Goal: Answer question/provide support: Share knowledge or assist other users

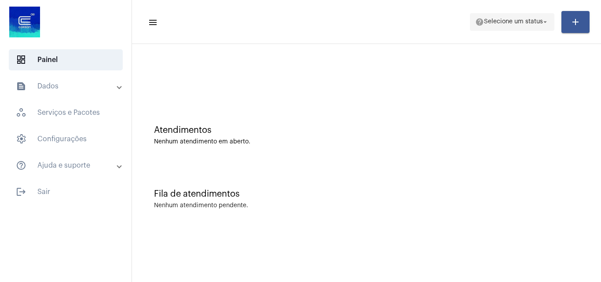
click at [516, 26] on span "help Selecione um status arrow_drop_down" at bounding box center [512, 22] width 74 height 16
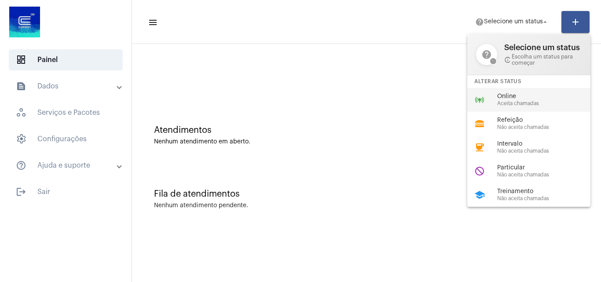
click at [495, 99] on div "online_prediction Online Aceita chamadas" at bounding box center [535, 100] width 137 height 24
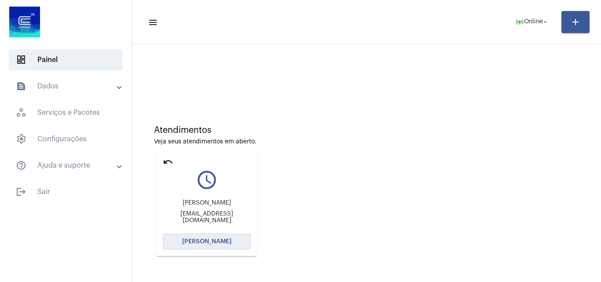
click at [214, 238] on span "[PERSON_NAME]" at bounding box center [206, 241] width 49 height 6
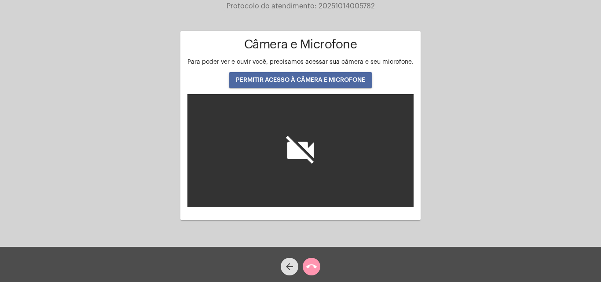
click at [290, 84] on button "PERMITIR ACESSO À CÂMERA E MICROFONE" at bounding box center [300, 80] width 143 height 16
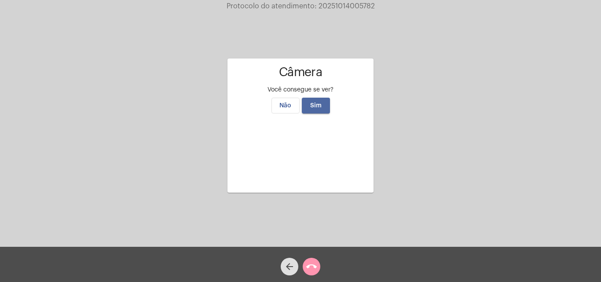
click at [310, 102] on span "Sim" at bounding box center [315, 105] width 11 height 6
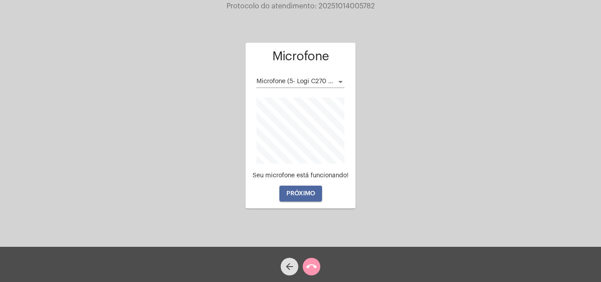
click at [298, 195] on span "PRÓXIMO" at bounding box center [300, 193] width 29 height 6
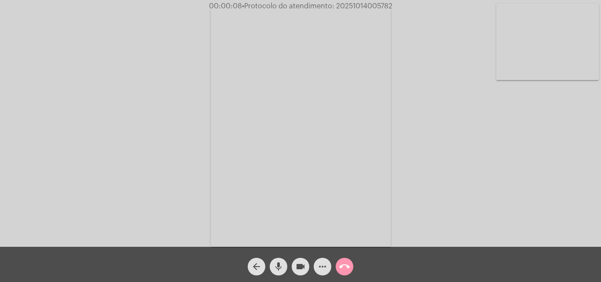
drag, startPoint x: 585, startPoint y: 152, endPoint x: 583, endPoint y: 171, distance: 18.6
click at [585, 152] on div "Acessando Câmera e Microfone..." at bounding box center [300, 125] width 599 height 247
click at [124, 264] on div "arrow_back mic videocam more_horiz call_end" at bounding box center [300, 264] width 601 height 35
drag, startPoint x: 336, startPoint y: 6, endPoint x: 385, endPoint y: 8, distance: 49.3
click at [410, 4] on div "00:03:35 • Protocolo do atendimento: 20251014005782" at bounding box center [300, 6] width 601 height 8
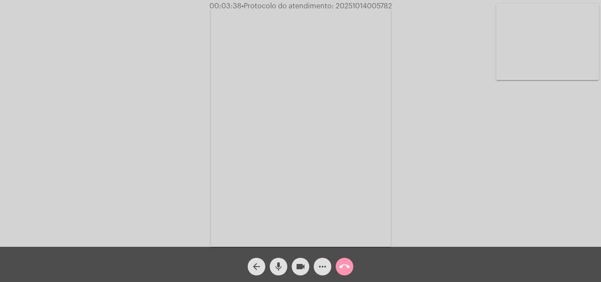
copy span "20251014005782"
click at [346, 266] on mat-icon "call_end" at bounding box center [344, 266] width 11 height 11
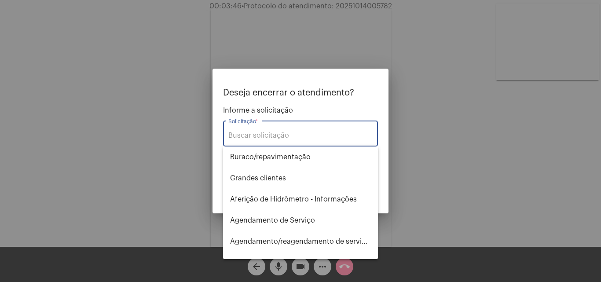
click at [259, 136] on input "Solicitação *" at bounding box center [300, 135] width 144 height 8
drag, startPoint x: 259, startPoint y: 136, endPoint x: 236, endPoint y: 134, distance: 22.9
click at [236, 134] on input "Solicitação *" at bounding box center [300, 135] width 144 height 8
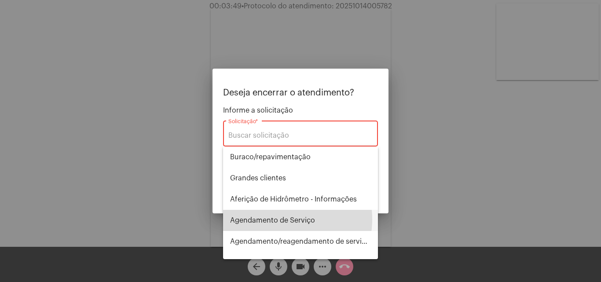
click at [273, 219] on span "Agendamento de Serviço" at bounding box center [300, 220] width 141 height 21
type input "Agendamento de Serviço"
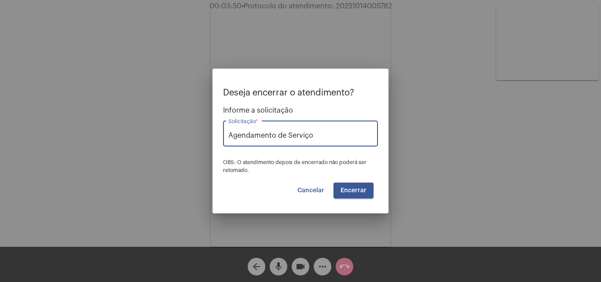
click at [347, 188] on span "Encerrar" at bounding box center [353, 190] width 26 height 6
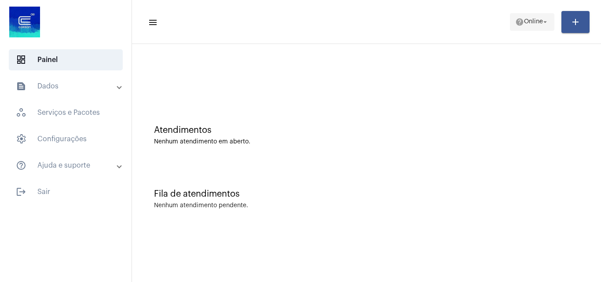
click at [536, 25] on span "Online" at bounding box center [533, 22] width 19 height 6
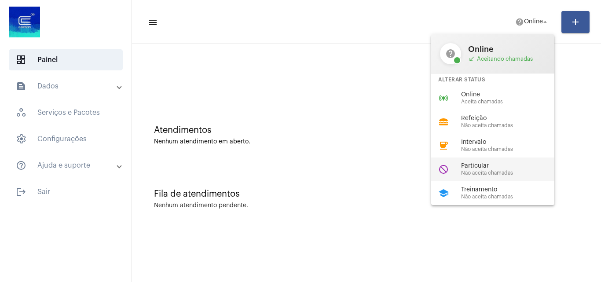
click at [479, 169] on div "Particular Não aceita chamadas" at bounding box center [511, 169] width 100 height 13
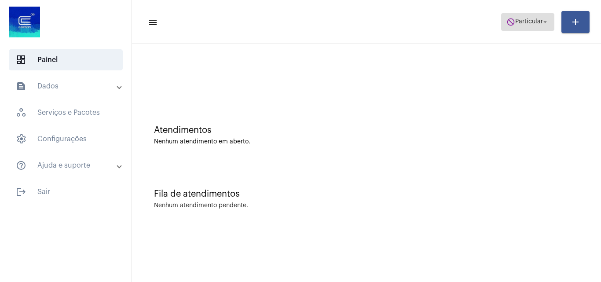
click at [514, 14] on span "do_not_disturb Particular arrow_drop_down" at bounding box center [527, 22] width 43 height 16
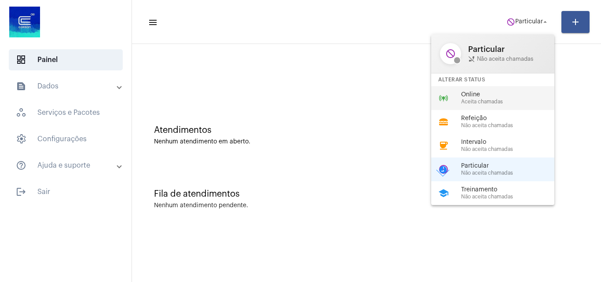
click at [474, 90] on div "online_prediction Online Aceita chamadas" at bounding box center [499, 98] width 137 height 24
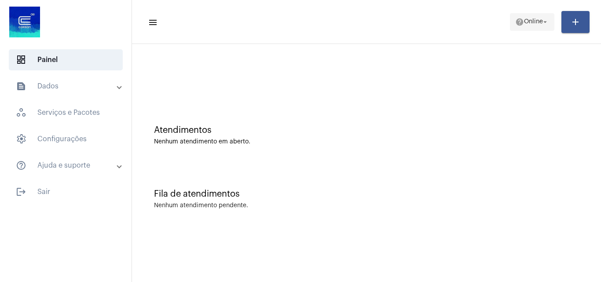
click at [524, 20] on span "Online" at bounding box center [533, 22] width 19 height 6
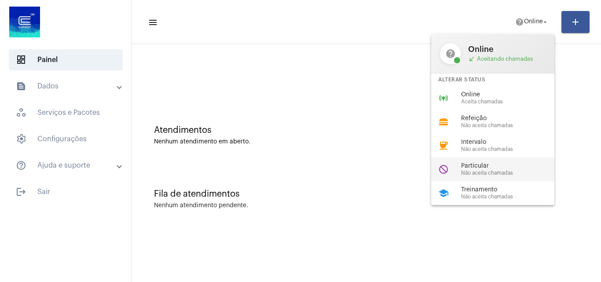
click at [471, 172] on span "Não aceita chamadas" at bounding box center [511, 173] width 100 height 6
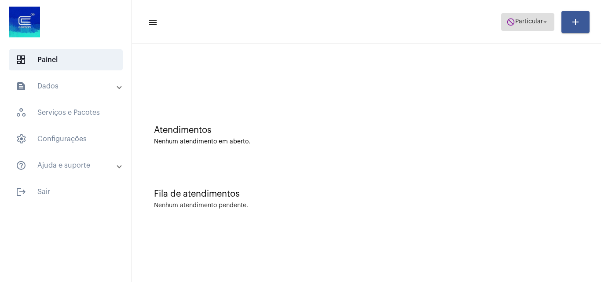
click at [520, 22] on span "Particular" at bounding box center [529, 22] width 28 height 6
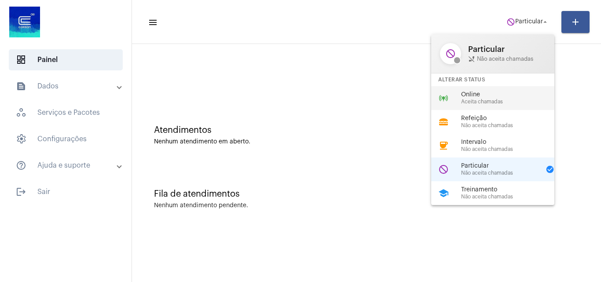
click at [478, 97] on span "Online" at bounding box center [511, 94] width 100 height 7
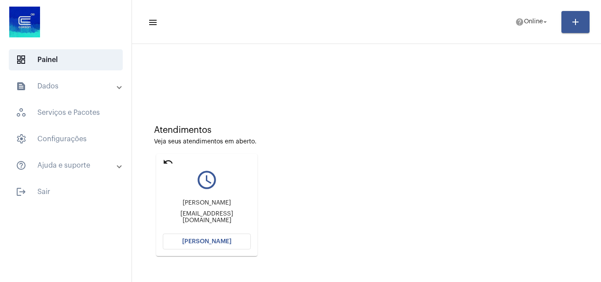
click at [217, 247] on button "[PERSON_NAME]" at bounding box center [207, 242] width 88 height 16
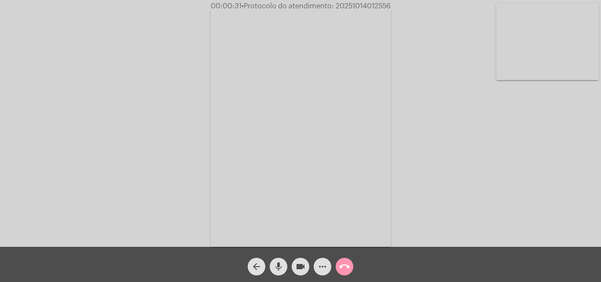
drag, startPoint x: 335, startPoint y: 69, endPoint x: 206, endPoint y: 158, distance: 156.1
drag, startPoint x: 206, startPoint y: 158, endPoint x: 534, endPoint y: 190, distance: 329.6
click at [552, 188] on div "Acessando Câmera e Microfone..." at bounding box center [300, 125] width 599 height 247
click at [260, 266] on mat-icon "arrow_back" at bounding box center [256, 266] width 11 height 11
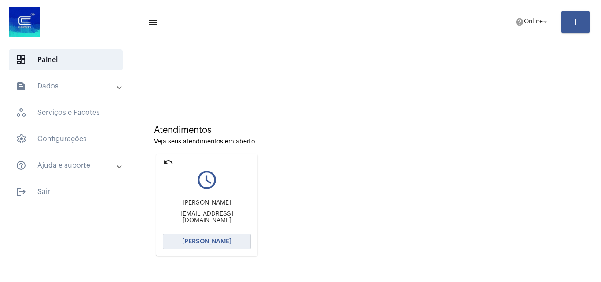
click at [198, 236] on button "[PERSON_NAME]" at bounding box center [207, 242] width 88 height 16
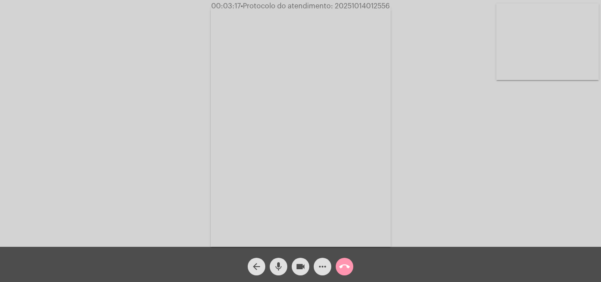
click at [323, 266] on mat-icon "more_horiz" at bounding box center [322, 266] width 11 height 11
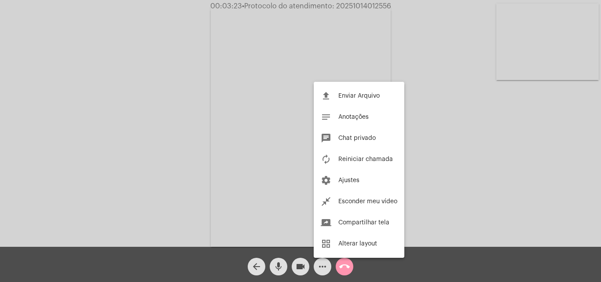
click at [323, 267] on div at bounding box center [300, 141] width 601 height 282
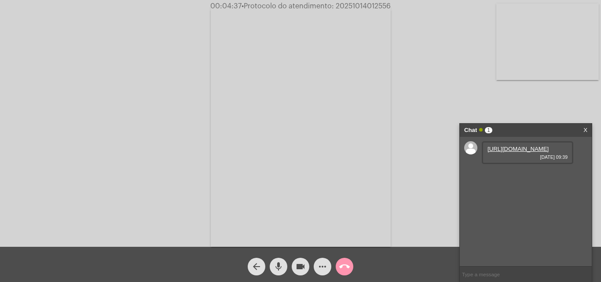
click at [513, 152] on link "https://neft-transfer-bucket.s3.amazonaws.com/temp-ac1513c2-2db4-36d3-cbc5-47d8…" at bounding box center [517, 149] width 61 height 7
click at [273, 263] on mat-icon "mic" at bounding box center [278, 266] width 11 height 11
click at [507, 177] on link "https://neft-transfer-bucket.s3.amazonaws.com/temp-4574320a-36ff-241a-8a56-cd97…" at bounding box center [517, 174] width 61 height 7
click at [511, 177] on link "https://neft-transfer-bucket.s3.amazonaws.com/temp-4574320a-36ff-241a-8a56-cd97…" at bounding box center [517, 174] width 61 height 7
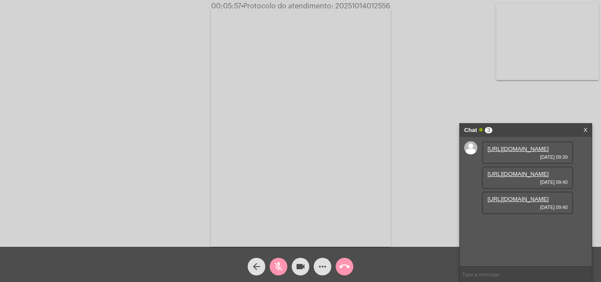
click at [276, 265] on mat-icon "mic_off" at bounding box center [278, 266] width 11 height 11
click at [493, 202] on link "https://neft-transfer-bucket.s3.amazonaws.com/temp-c625c261-3ea1-bf5a-7853-ee4c…" at bounding box center [517, 199] width 61 height 7
click at [280, 264] on mat-icon "mic" at bounding box center [278, 266] width 11 height 11
click at [498, 152] on link "https://neft-transfer-bucket.s3.amazonaws.com/temp-ac1513c2-2db4-36d3-cbc5-47d8…" at bounding box center [517, 149] width 61 height 7
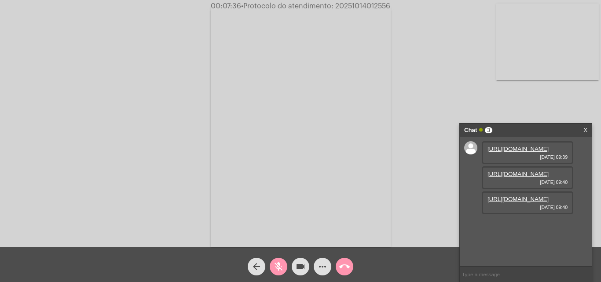
click at [283, 264] on mat-icon "mic_off" at bounding box center [278, 266] width 11 height 11
click at [321, 266] on mat-icon "more_horiz" at bounding box center [322, 266] width 11 height 11
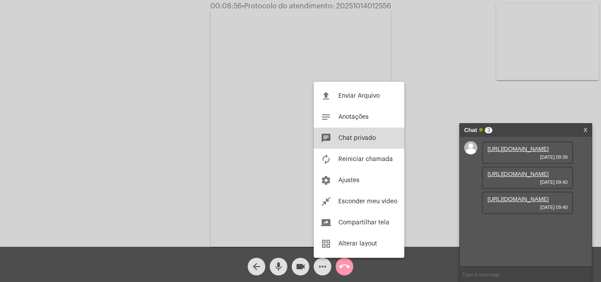
click at [353, 136] on span "Chat privado" at bounding box center [356, 138] width 37 height 6
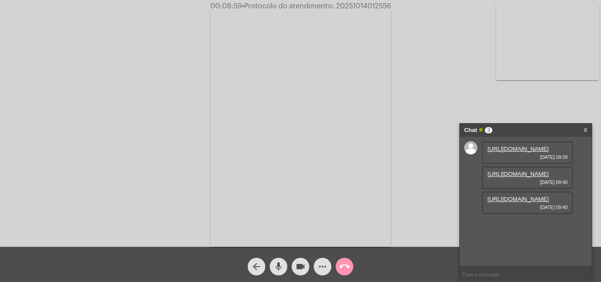
click at [478, 273] on input "text" at bounding box center [526, 273] width 132 height 15
type input "O"
type input "Por aqui"
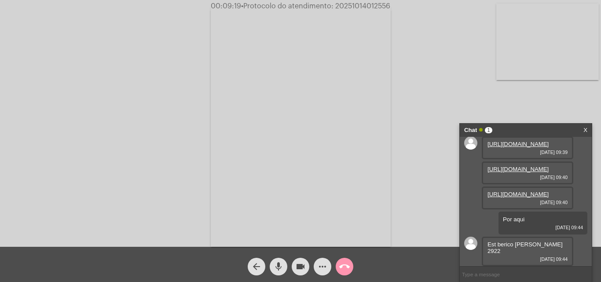
scroll to position [64, 0]
drag, startPoint x: 500, startPoint y: 251, endPoint x: 482, endPoint y: 243, distance: 19.1
click at [482, 243] on div "Est berico José Bernardes 2922 14/10/2025 09:44" at bounding box center [527, 251] width 91 height 29
copy span "Est berico José Bernardes 2922"
click at [321, 268] on mat-icon "more_horiz" at bounding box center [322, 266] width 11 height 11
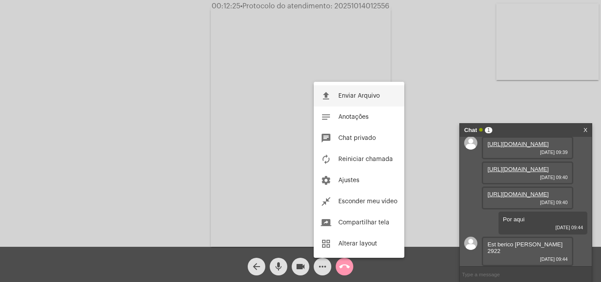
click at [352, 95] on span "Enviar Arquivo" at bounding box center [358, 96] width 41 height 6
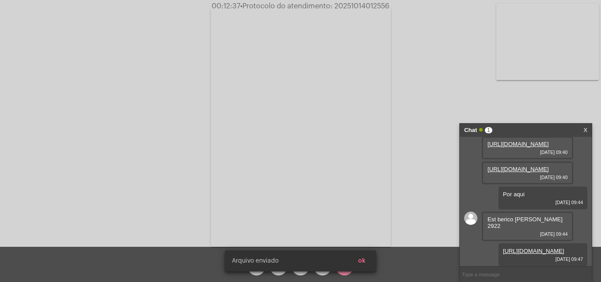
scroll to position [109, 0]
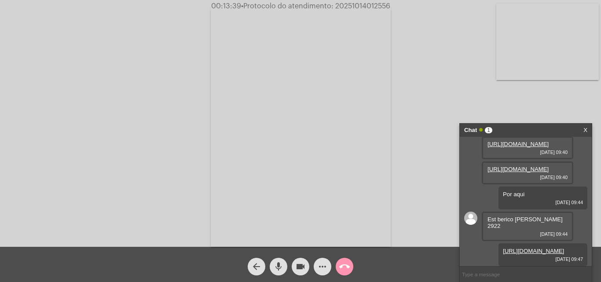
click at [281, 266] on mat-icon "mic" at bounding box center [278, 266] width 11 height 11
click at [278, 265] on mat-icon "mic_off" at bounding box center [278, 266] width 11 height 11
click at [325, 266] on mat-icon "more_horiz" at bounding box center [322, 266] width 11 height 11
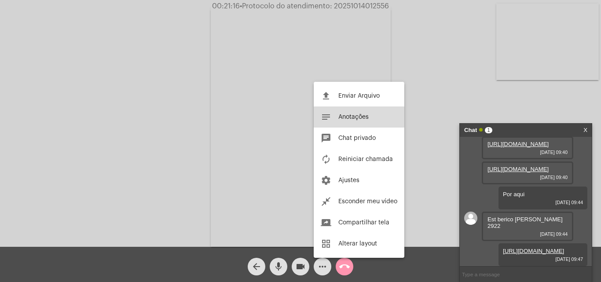
click at [354, 117] on span "Anotações" at bounding box center [353, 117] width 30 height 6
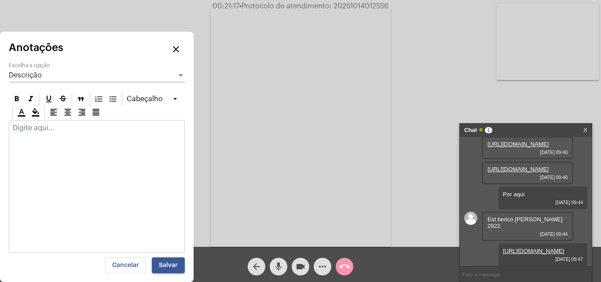
click at [178, 50] on mat-icon "close" at bounding box center [176, 49] width 11 height 11
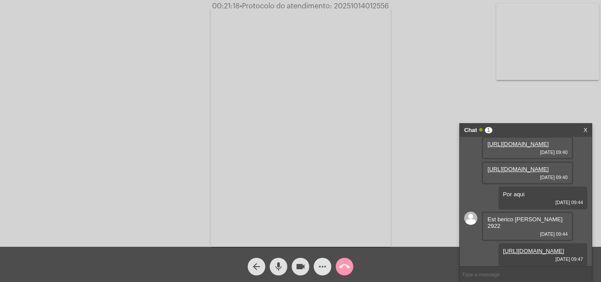
click at [322, 268] on mat-icon "more_horiz" at bounding box center [322, 266] width 11 height 11
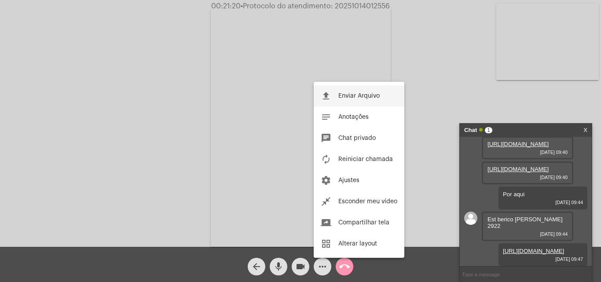
click at [356, 93] on span "Enviar Arquivo" at bounding box center [358, 96] width 41 height 6
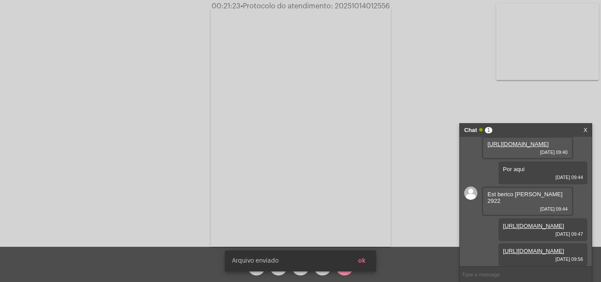
scroll to position [154, 0]
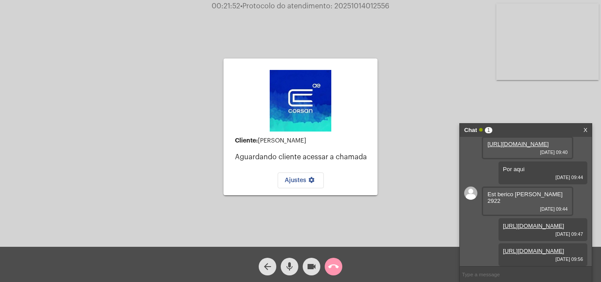
click at [262, 266] on mat-icon "arrow_back" at bounding box center [267, 266] width 11 height 11
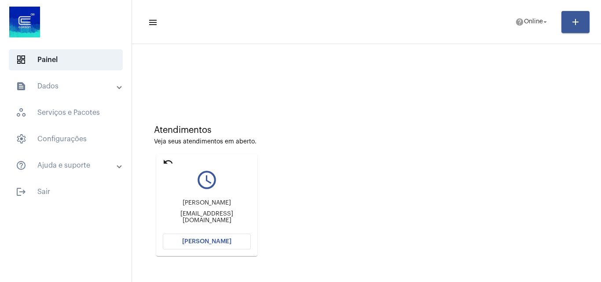
click at [199, 241] on span "[PERSON_NAME]" at bounding box center [206, 241] width 49 height 6
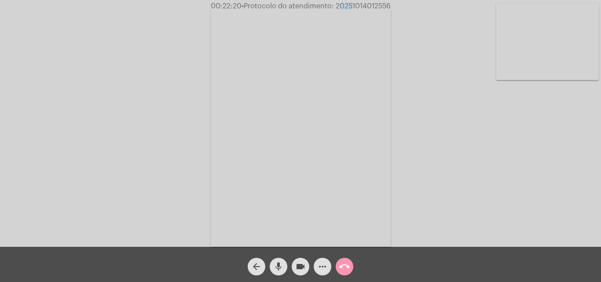
drag, startPoint x: 334, startPoint y: 6, endPoint x: 402, endPoint y: 4, distance: 68.2
click at [402, 4] on div "00:22:20 • Protocolo do atendimento: 20251014012556" at bounding box center [300, 6] width 601 height 8
click at [320, 269] on mat-icon "more_horiz" at bounding box center [322, 266] width 11 height 11
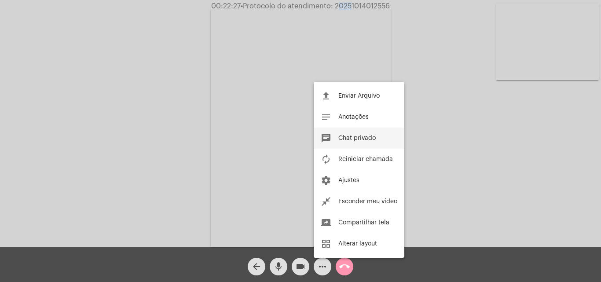
click at [361, 134] on button "chat Chat privado" at bounding box center [359, 138] width 91 height 21
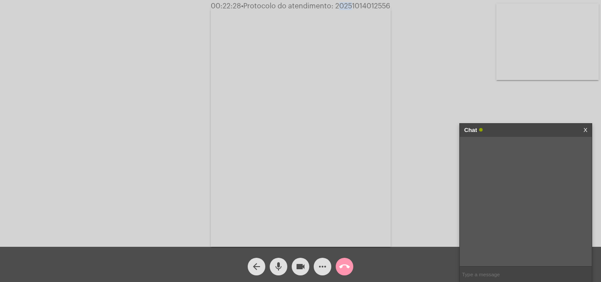
click at [490, 274] on input "text" at bounding box center [526, 273] width 132 height 15
paste input "20251014012556"
type input "20251014012556"
click at [342, 266] on mat-icon "call_end" at bounding box center [344, 266] width 11 height 11
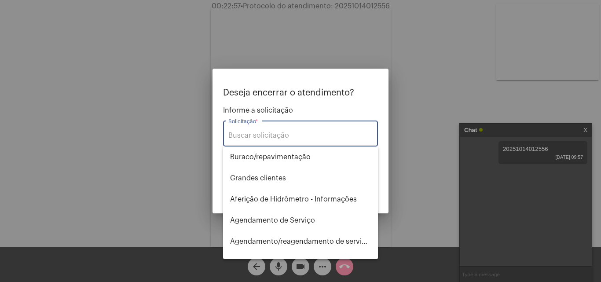
click at [257, 135] on input "Solicitação *" at bounding box center [300, 135] width 144 height 8
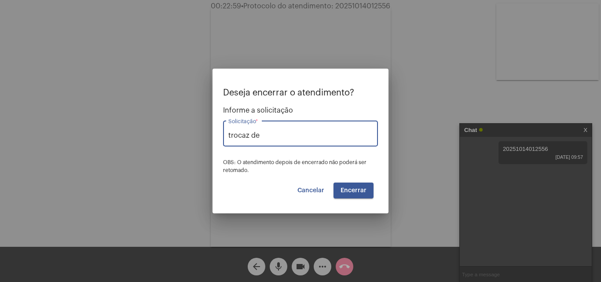
click at [257, 135] on input "trocaz de" at bounding box center [300, 135] width 144 height 8
click at [256, 135] on input "troca de" at bounding box center [300, 135] width 144 height 8
click at [281, 154] on span "Troca de titularidade" at bounding box center [300, 156] width 141 height 21
click at [354, 189] on span "Encerrar" at bounding box center [353, 190] width 26 height 6
type input "Troca de titularidade"
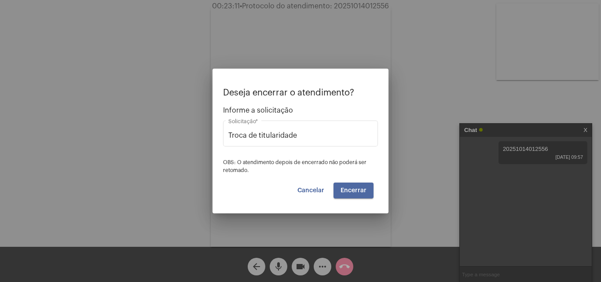
click at [354, 189] on span "Encerrar" at bounding box center [353, 190] width 26 height 6
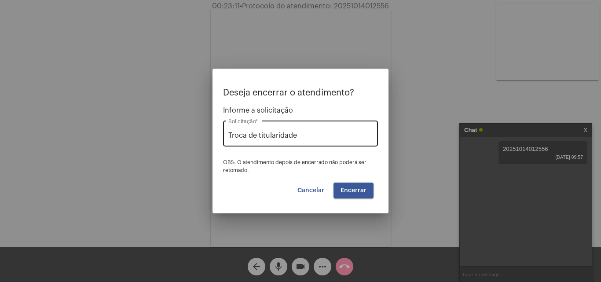
click at [295, 136] on input "Troca de titularidade" at bounding box center [300, 135] width 144 height 8
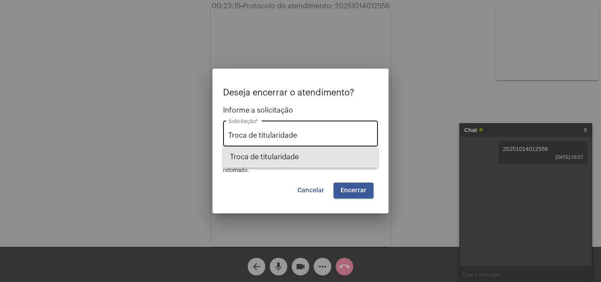
click at [287, 157] on span "Troca de titularidade" at bounding box center [300, 156] width 141 height 21
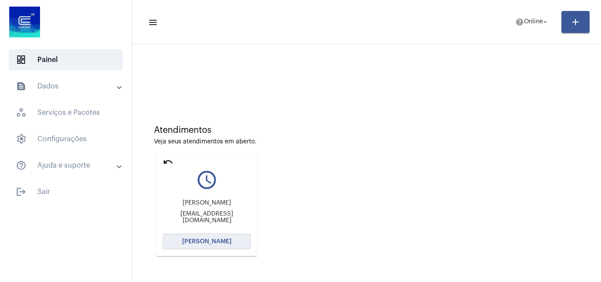
click at [193, 244] on span "[PERSON_NAME]" at bounding box center [206, 241] width 49 height 6
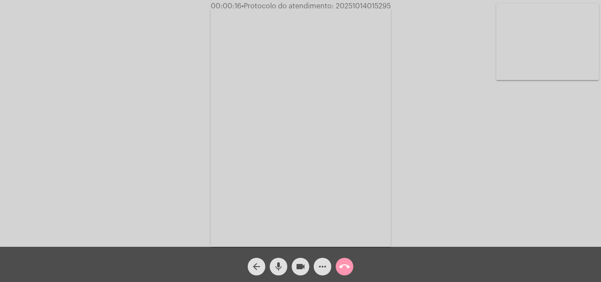
click at [342, 262] on mat-icon "call_end" at bounding box center [344, 266] width 11 height 11
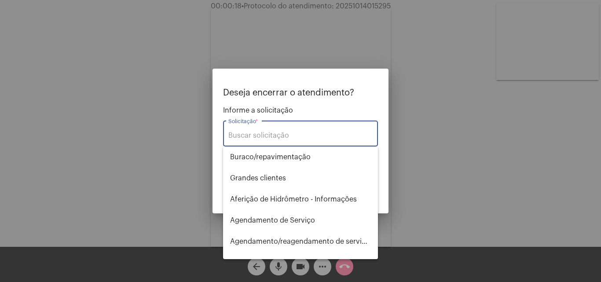
click at [271, 137] on input "Solicitação *" at bounding box center [300, 135] width 144 height 8
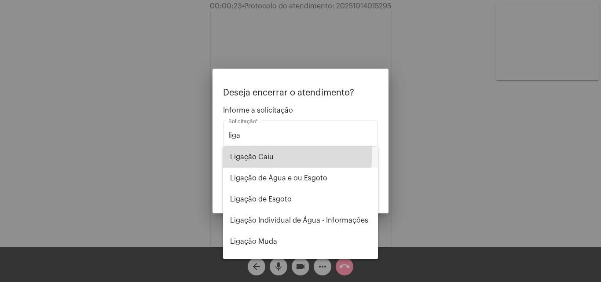
click at [264, 154] on span "Ligação Caiu" at bounding box center [300, 156] width 141 height 21
type input "Ligação Caiu"
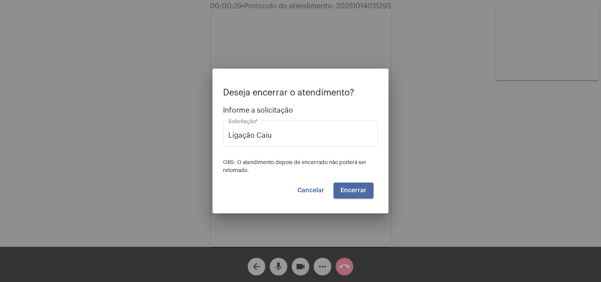
click at [346, 189] on span "Encerrar" at bounding box center [353, 190] width 26 height 6
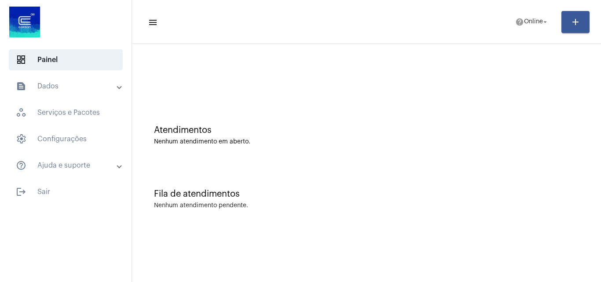
click at [360, 260] on mat-sidenav-content "menu help Online arrow_drop_down add Atendimentos Nenhum atendimento em aberto.…" at bounding box center [366, 141] width 469 height 282
click at [526, 18] on span "help Online arrow_drop_down" at bounding box center [532, 22] width 34 height 16
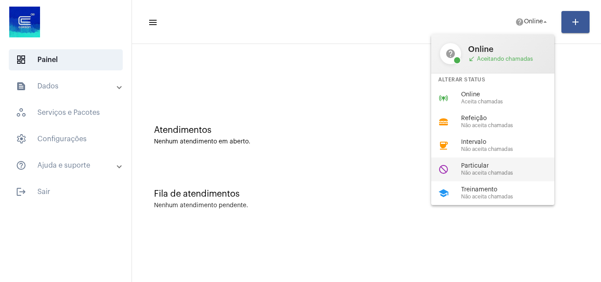
click at [473, 172] on span "Não aceita chamadas" at bounding box center [511, 173] width 100 height 6
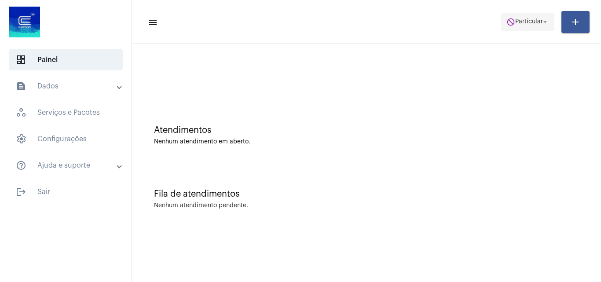
click at [520, 21] on span "Particular" at bounding box center [529, 22] width 28 height 6
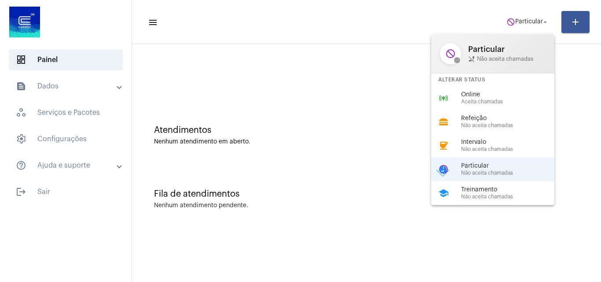
click at [579, 205] on div at bounding box center [300, 141] width 601 height 282
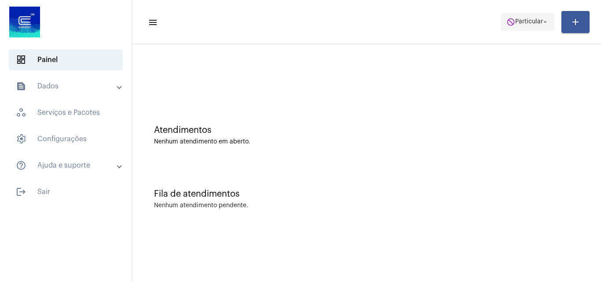
click at [515, 22] on span "Particular" at bounding box center [529, 22] width 28 height 6
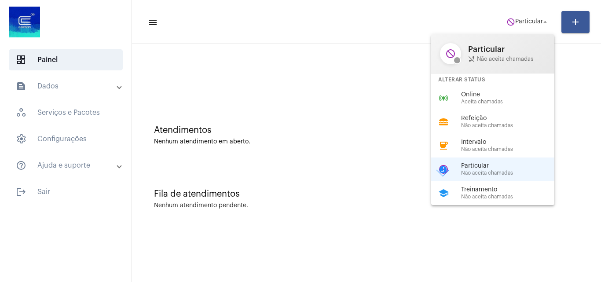
click at [458, 94] on div "online_prediction Online Aceita chamadas" at bounding box center [499, 98] width 137 height 24
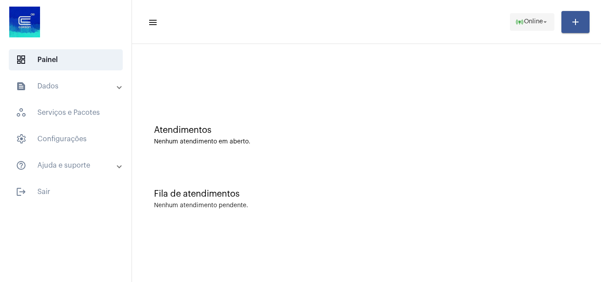
click at [536, 27] on span "online_prediction Online arrow_drop_down" at bounding box center [532, 22] width 34 height 16
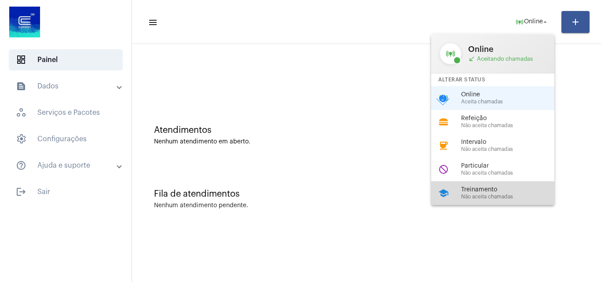
click at [481, 196] on span "Não aceita chamadas" at bounding box center [511, 197] width 100 height 6
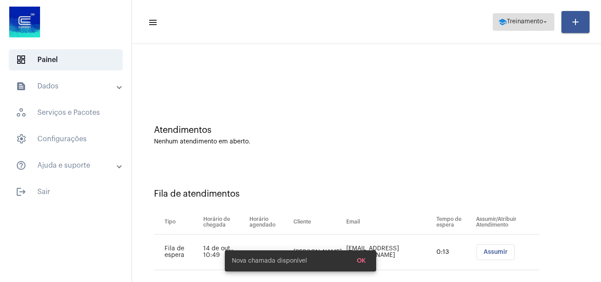
click at [510, 24] on span "Treinamento" at bounding box center [525, 22] width 36 height 6
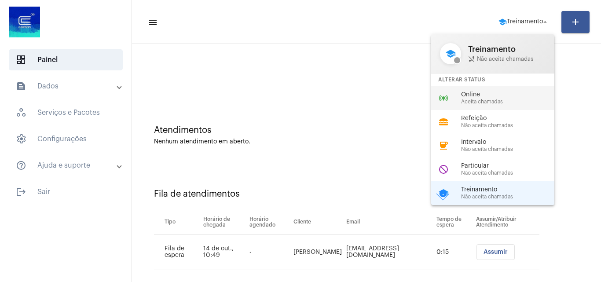
click at [462, 92] on span "Online" at bounding box center [511, 94] width 100 height 7
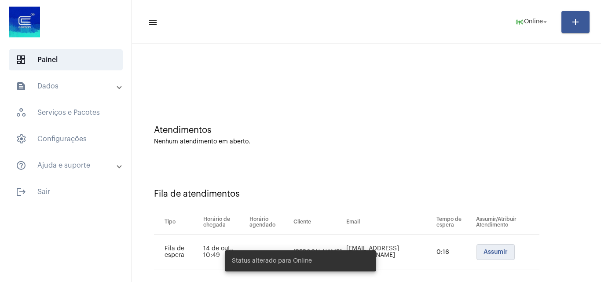
click at [485, 252] on span "Assumir" at bounding box center [495, 252] width 24 height 6
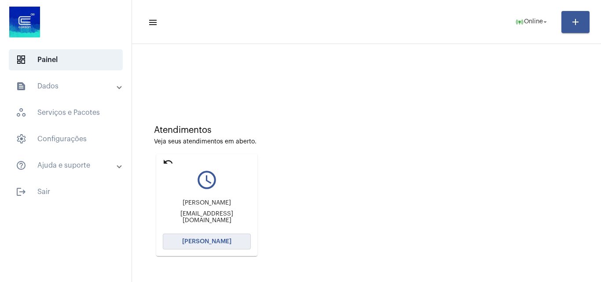
click at [202, 244] on button "[PERSON_NAME]" at bounding box center [207, 242] width 88 height 16
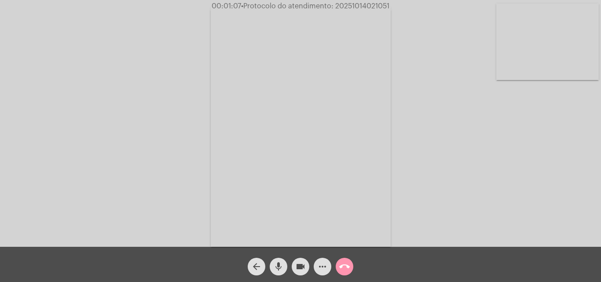
drag, startPoint x: 331, startPoint y: 9, endPoint x: 347, endPoint y: 8, distance: 15.9
click at [347, 8] on span "• Protocolo do atendimento: 20251014021051" at bounding box center [315, 6] width 148 height 7
click at [352, 7] on span "• Protocolo do atendimento: 20251014021051" at bounding box center [315, 6] width 148 height 7
drag, startPoint x: 332, startPoint y: 2, endPoint x: 340, endPoint y: 4, distance: 7.9
click at [340, 4] on span "00:01:08 • Protocolo do atendimento: 20251014021051" at bounding box center [301, 6] width 186 height 9
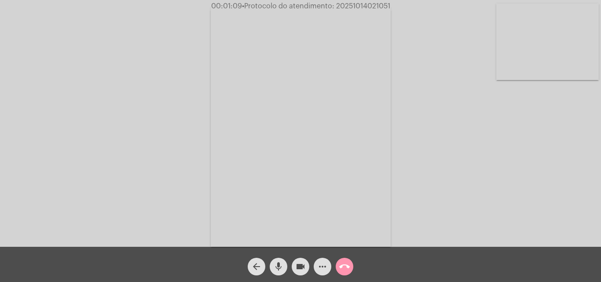
click at [337, 26] on video at bounding box center [301, 127] width 180 height 240
click at [343, 266] on mat-icon "call_end" at bounding box center [344, 266] width 11 height 11
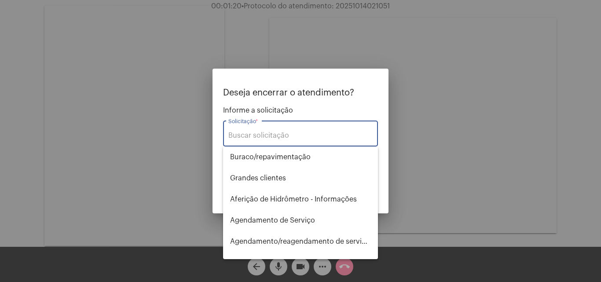
click at [260, 137] on input "Solicitação *" at bounding box center [300, 135] width 144 height 8
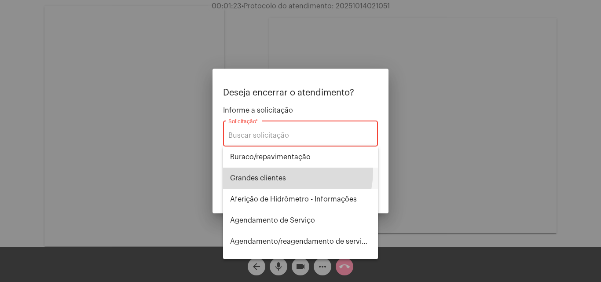
click at [270, 170] on span "⁠Grandes clientes" at bounding box center [300, 178] width 141 height 21
type input "⁠Grandes clientes"
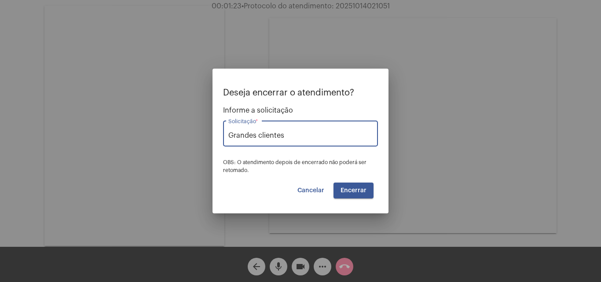
click at [337, 186] on button "Encerrar" at bounding box center [353, 190] width 40 height 16
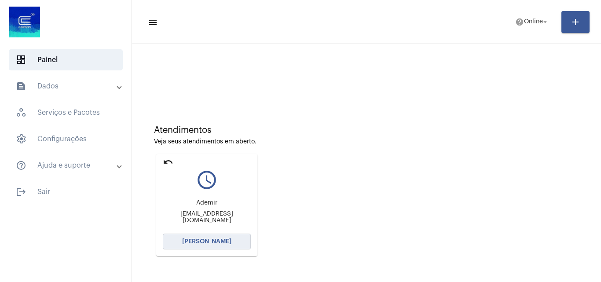
click at [210, 238] on button "[PERSON_NAME]" at bounding box center [207, 242] width 88 height 16
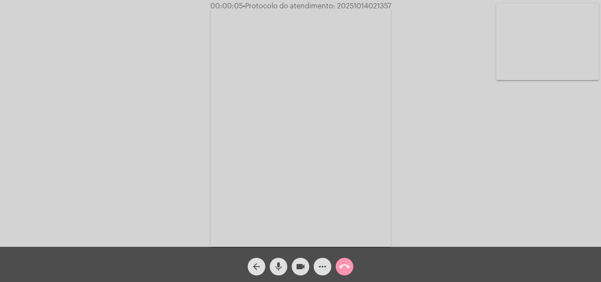
click at [559, 186] on div "Acessando Câmera e Microfone..." at bounding box center [300, 125] width 599 height 247
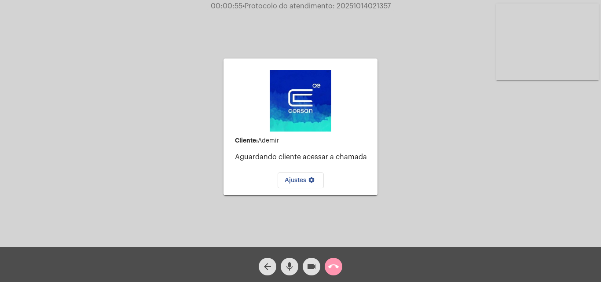
click at [332, 268] on mat-icon "call_end" at bounding box center [333, 266] width 11 height 11
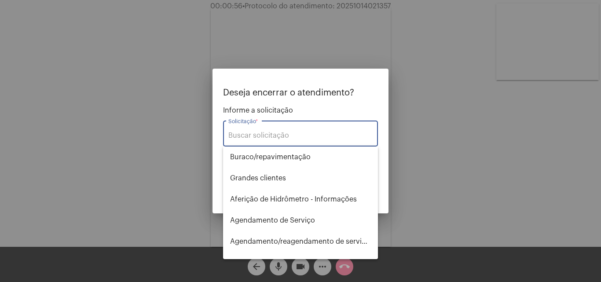
click at [275, 139] on input "Solicitação *" at bounding box center [300, 135] width 144 height 8
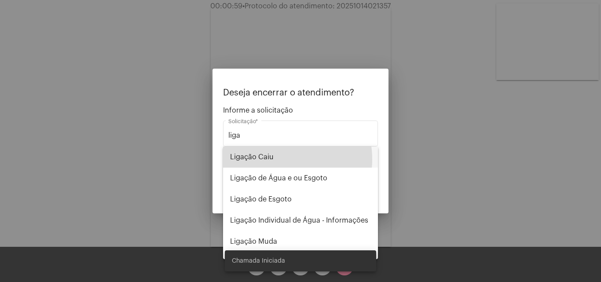
click at [273, 159] on span "Ligação Caiu" at bounding box center [300, 156] width 141 height 21
type input "Ligação Caiu"
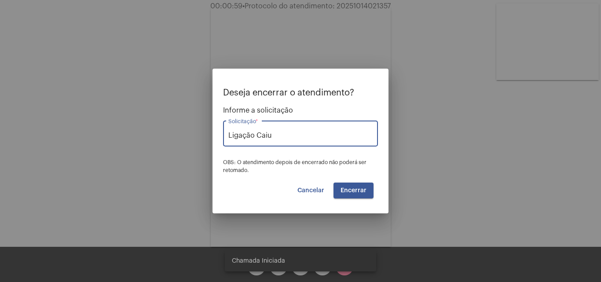
click at [345, 195] on button "Encerrar" at bounding box center [353, 190] width 40 height 16
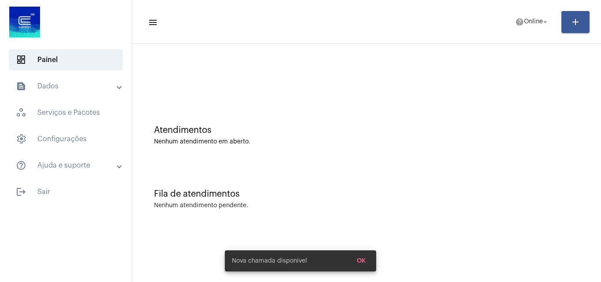
click at [336, 76] on div at bounding box center [366, 78] width 425 height 7
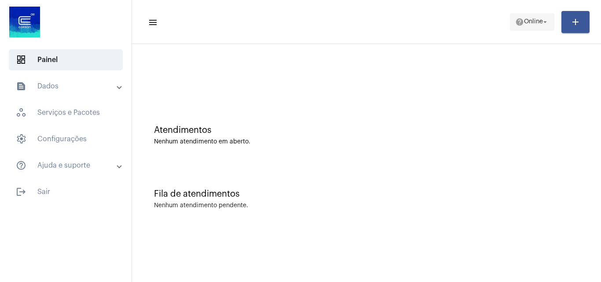
click at [523, 27] on span "help Online arrow_drop_down" at bounding box center [532, 22] width 34 height 16
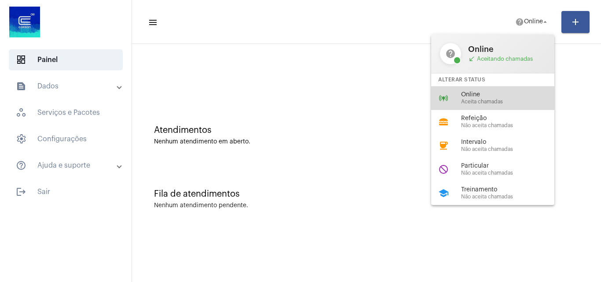
click at [471, 95] on span "Online" at bounding box center [511, 94] width 100 height 7
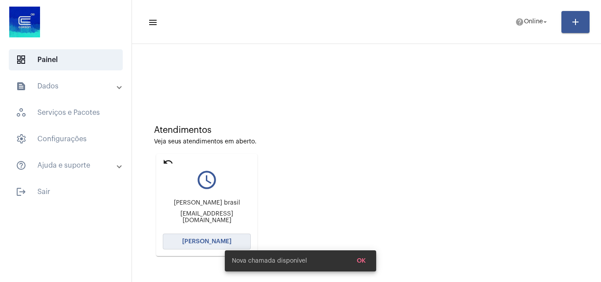
click at [194, 234] on button "[PERSON_NAME]" at bounding box center [207, 242] width 88 height 16
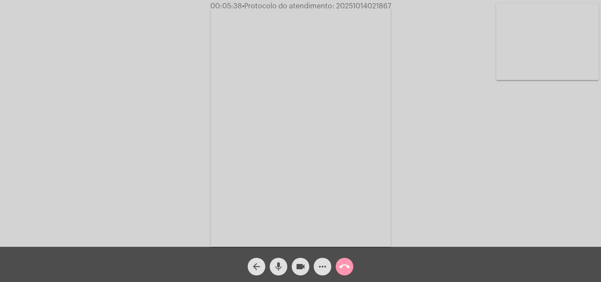
click at [277, 266] on mat-icon "mic" at bounding box center [278, 266] width 11 height 11
click at [303, 268] on mat-icon "videocam" at bounding box center [300, 266] width 11 height 11
click at [280, 267] on mat-icon "mic_off" at bounding box center [278, 266] width 11 height 11
click at [280, 267] on mat-icon "mic" at bounding box center [278, 266] width 11 height 11
click at [279, 268] on mat-icon "mic_off" at bounding box center [278, 266] width 11 height 11
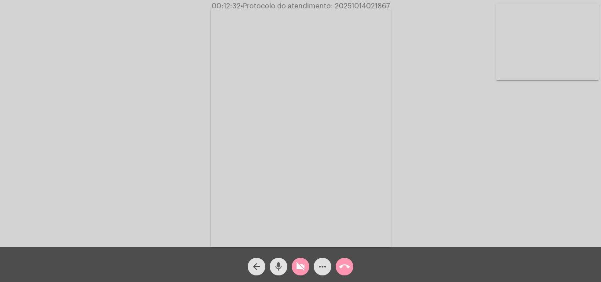
click at [296, 268] on mat-icon "videocam_off" at bounding box center [300, 266] width 11 height 11
click at [323, 266] on mat-icon "more_horiz" at bounding box center [322, 266] width 11 height 11
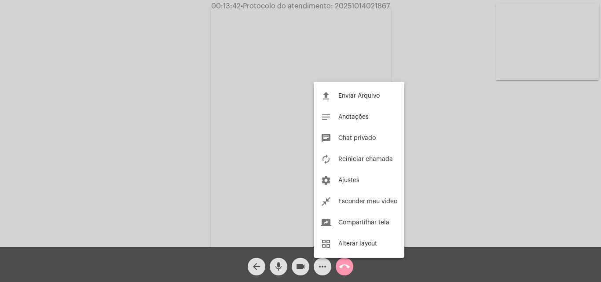
click at [383, 267] on div at bounding box center [300, 141] width 601 height 282
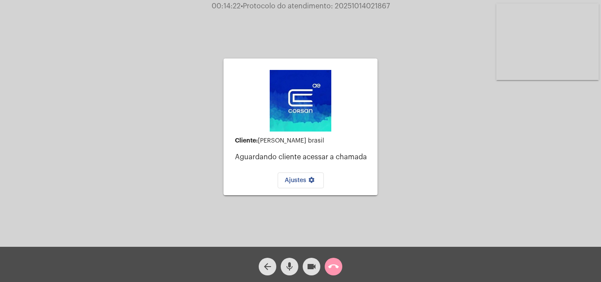
click at [267, 264] on mat-icon "arrow_back" at bounding box center [267, 266] width 11 height 11
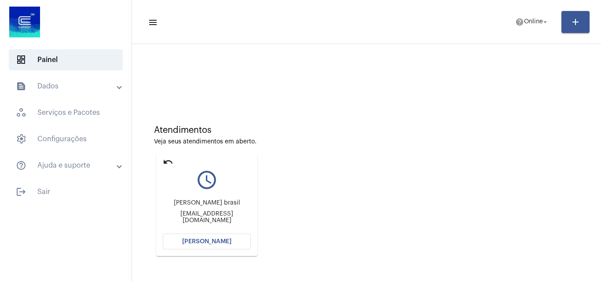
click at [201, 247] on button "[PERSON_NAME]" at bounding box center [207, 242] width 88 height 16
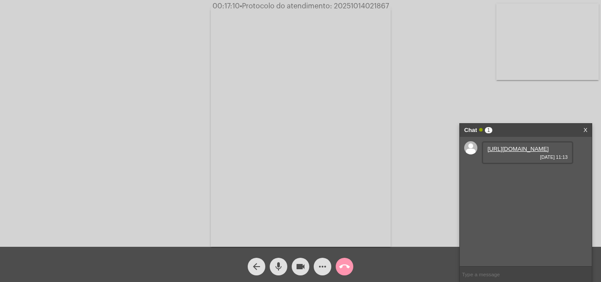
click at [496, 149] on link "[URL][DOMAIN_NAME]" at bounding box center [517, 149] width 61 height 7
click at [537, 177] on link "[URL][DOMAIN_NAME]" at bounding box center [517, 174] width 61 height 7
click at [506, 202] on link "[URL][DOMAIN_NAME]" at bounding box center [517, 199] width 61 height 7
click at [474, 275] on input "text" at bounding box center [526, 273] width 132 height 15
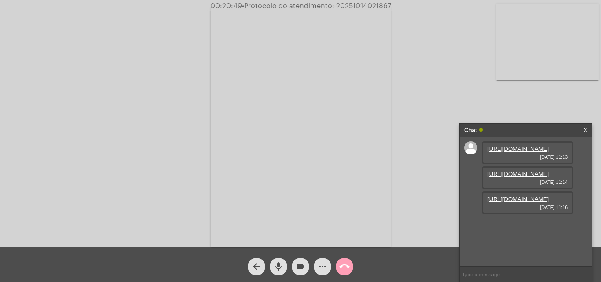
click at [339, 266] on mat-icon "call_end" at bounding box center [344, 266] width 11 height 11
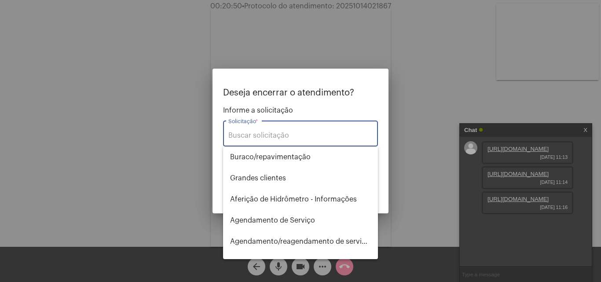
click at [416, 240] on div at bounding box center [300, 141] width 601 height 282
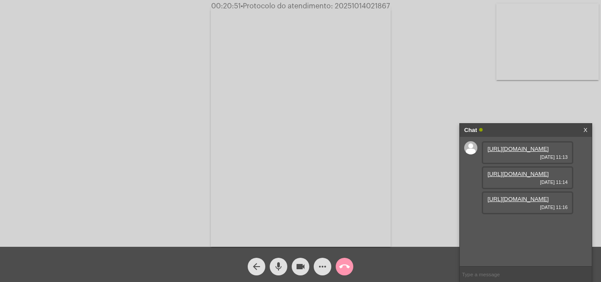
click at [260, 269] on mat-icon "arrow_back" at bounding box center [256, 266] width 11 height 11
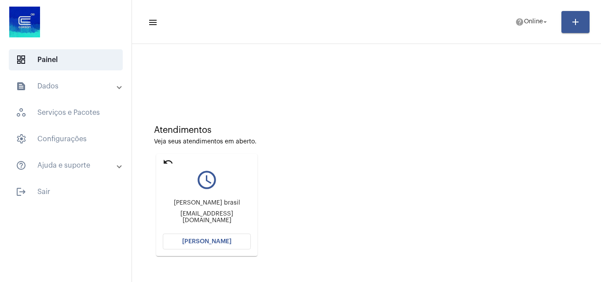
click at [208, 241] on span "[PERSON_NAME]" at bounding box center [206, 241] width 49 height 6
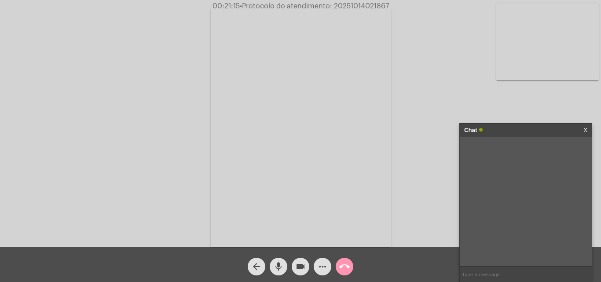
click at [350, 6] on span "• Protocolo do atendimento: 20251014021867" at bounding box center [314, 6] width 149 height 7
click at [350, 6] on span "• Protocolo do atendimento: 20251014021867" at bounding box center [313, 6] width 149 height 7
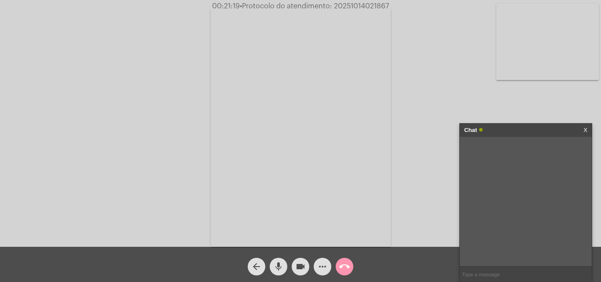
click at [481, 277] on input "text" at bounding box center [526, 273] width 132 height 15
paste input "20251014021867"
type input "20251014021867"
click at [345, 265] on mat-icon "call_end" at bounding box center [344, 266] width 11 height 11
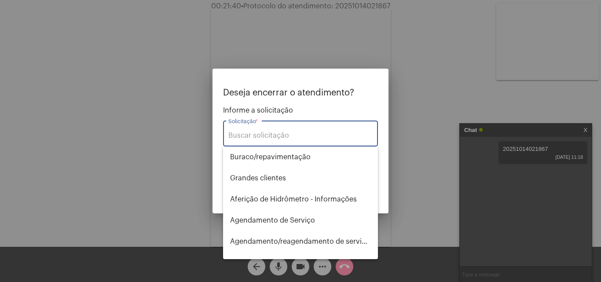
click at [287, 139] on input "Solicitação *" at bounding box center [300, 135] width 144 height 8
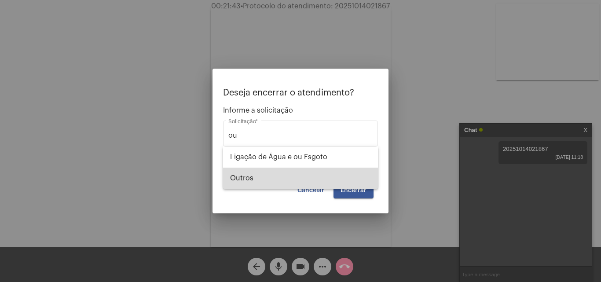
click at [263, 176] on span "Outros" at bounding box center [300, 178] width 141 height 21
type input "Outros"
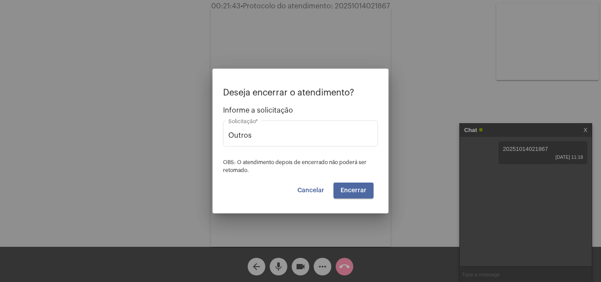
click at [350, 188] on span "Encerrar" at bounding box center [353, 190] width 26 height 6
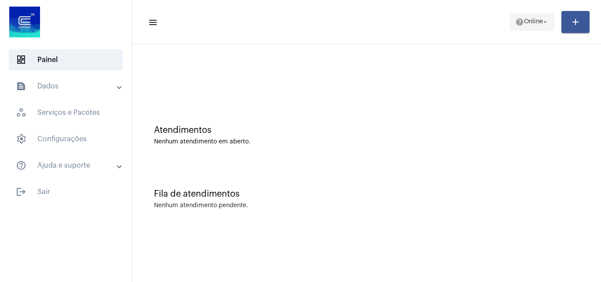
click at [539, 29] on span "help Online arrow_drop_down" at bounding box center [532, 22] width 34 height 16
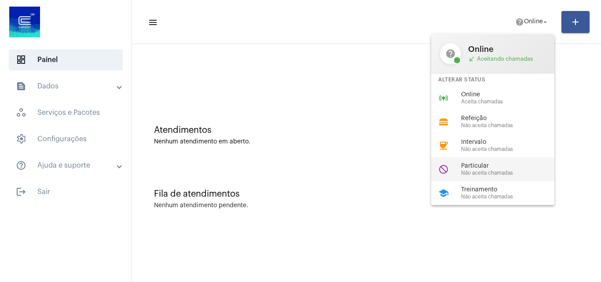
click at [473, 166] on span "Particular" at bounding box center [511, 166] width 100 height 7
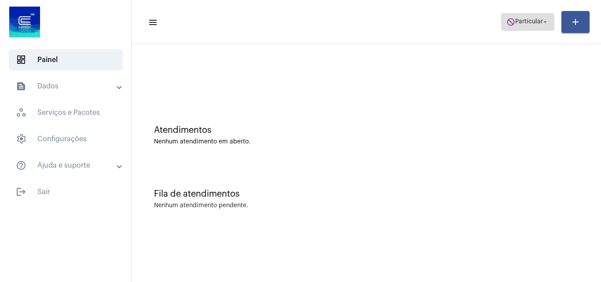
click at [514, 26] on span "do_not_disturb Particular arrow_drop_down" at bounding box center [527, 22] width 43 height 16
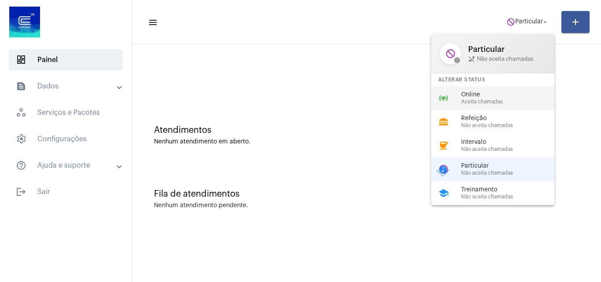
click at [473, 99] on span "Aceita chamadas" at bounding box center [511, 102] width 100 height 6
